Goal: Information Seeking & Learning: Learn about a topic

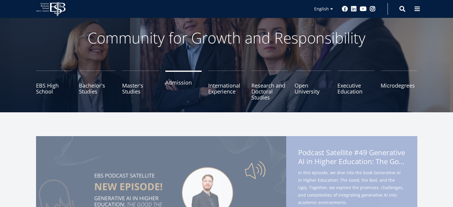
scroll to position [30, 0]
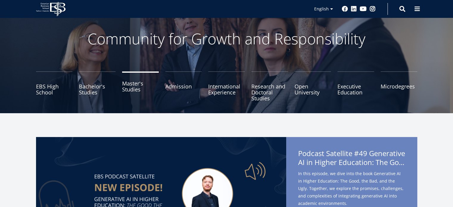
click at [132, 87] on link "Master's Studies" at bounding box center [140, 86] width 37 height 30
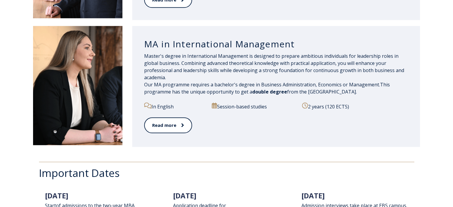
scroll to position [655, 0]
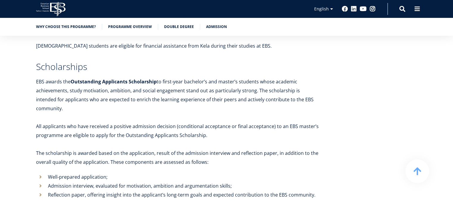
scroll to position [2650, 0]
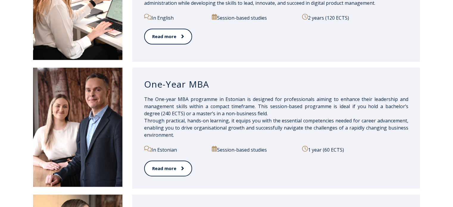
scroll to position [566, 0]
